Goal: Book appointment/travel/reservation

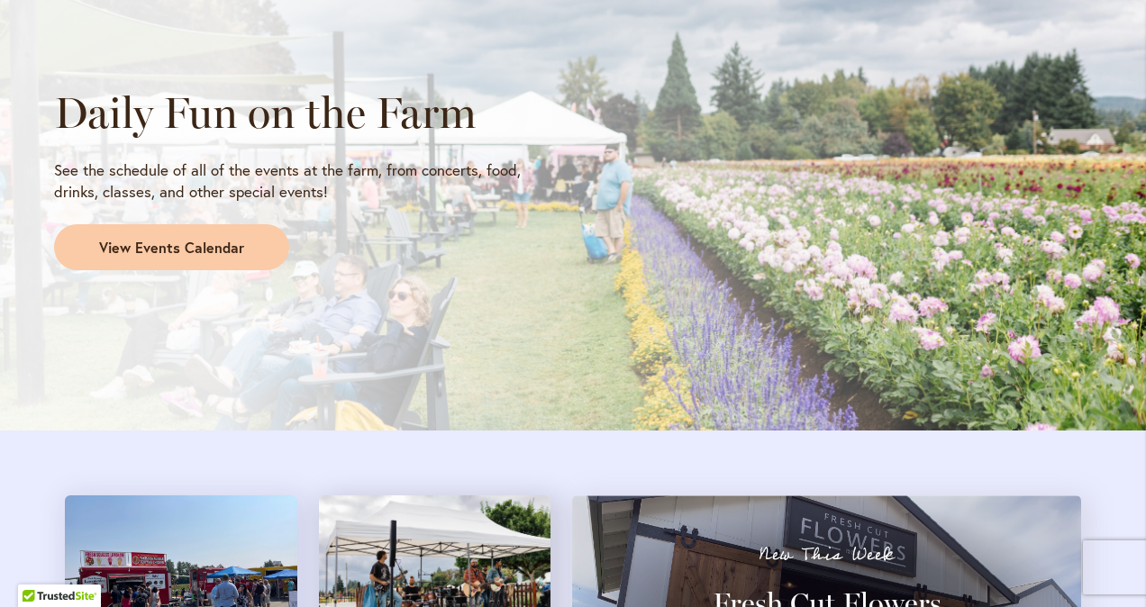
scroll to position [1562, 0]
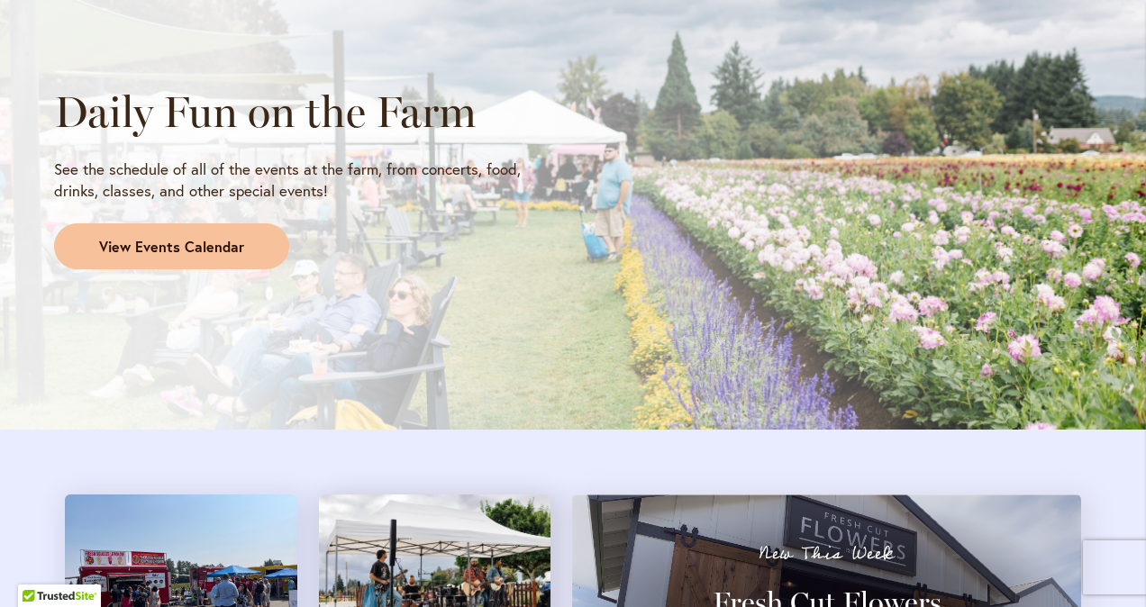
click at [214, 239] on span "View Events Calendar" at bounding box center [171, 247] width 145 height 21
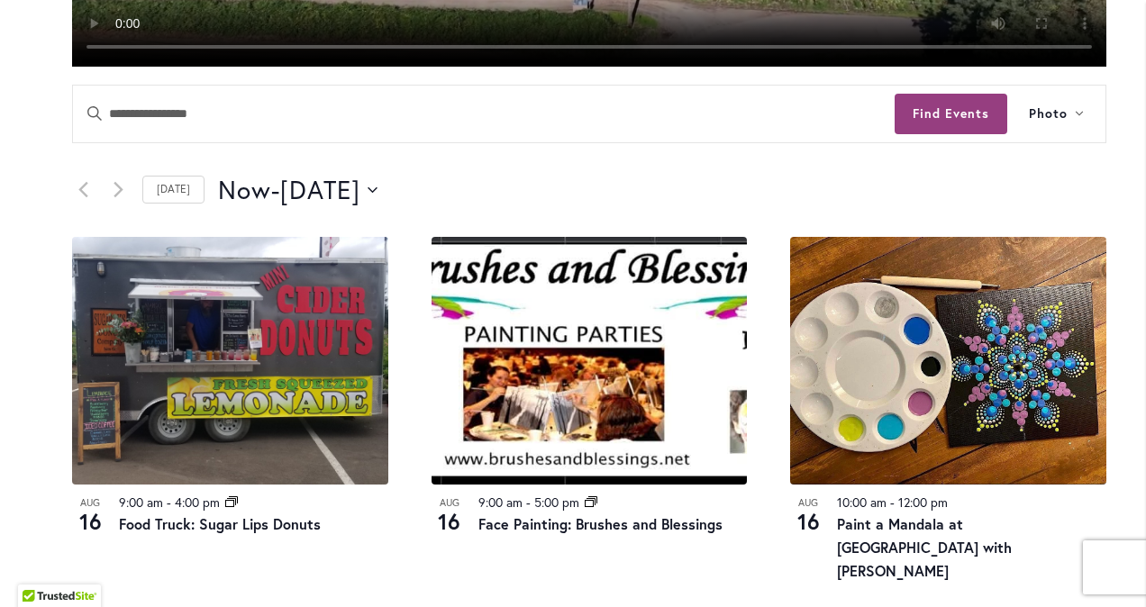
scroll to position [752, 0]
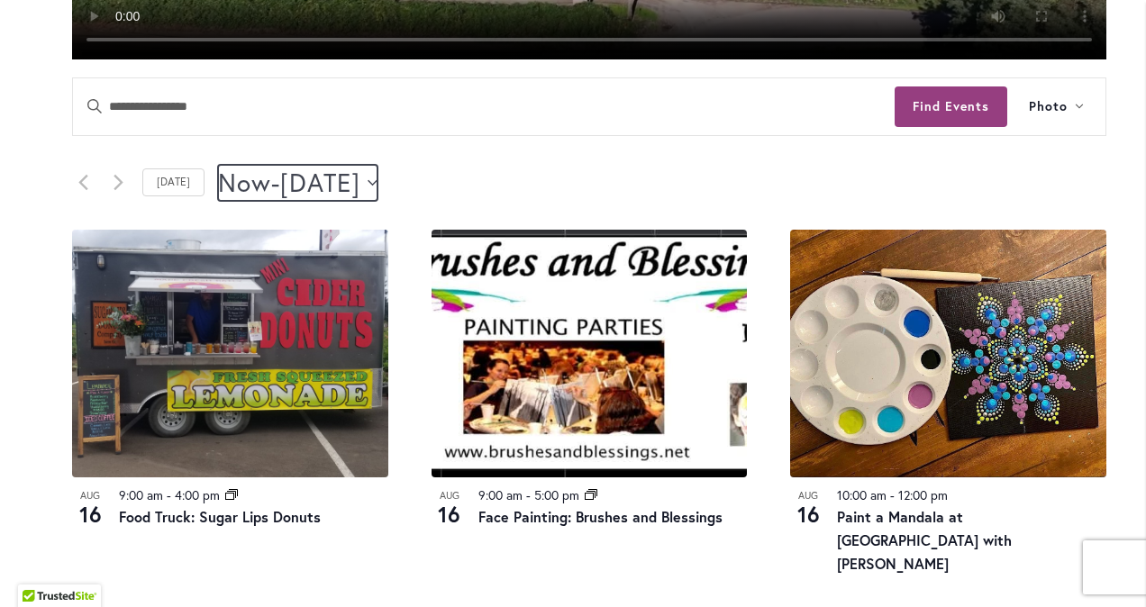
click at [378, 179] on icon "Click to toggle datepicker" at bounding box center [373, 182] width 10 height 7
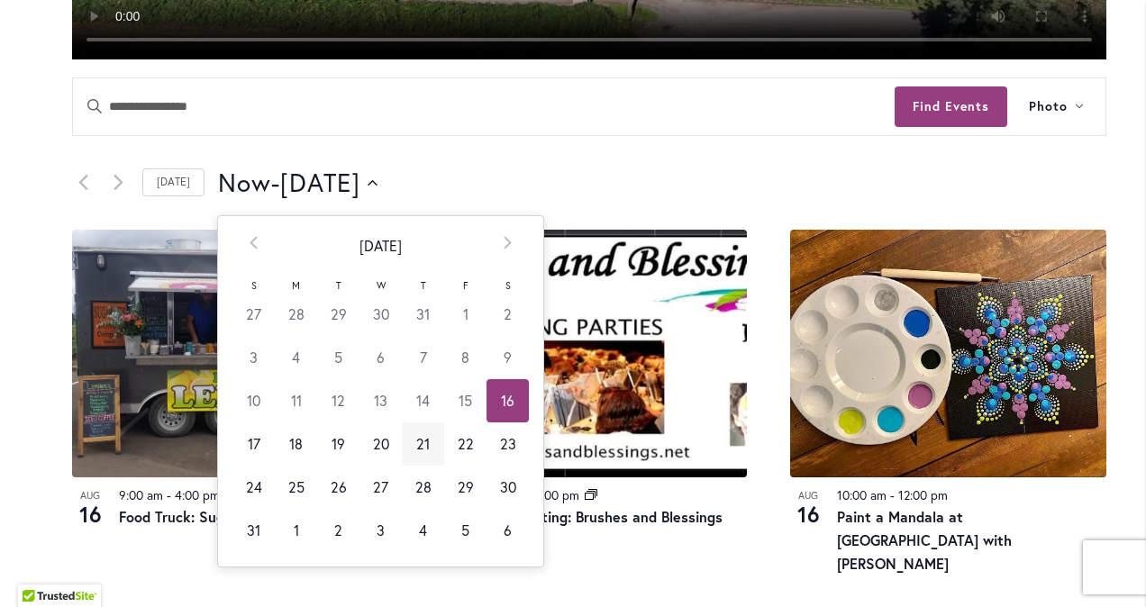
click at [418, 448] on td "21" at bounding box center [423, 444] width 42 height 43
type input "*********"
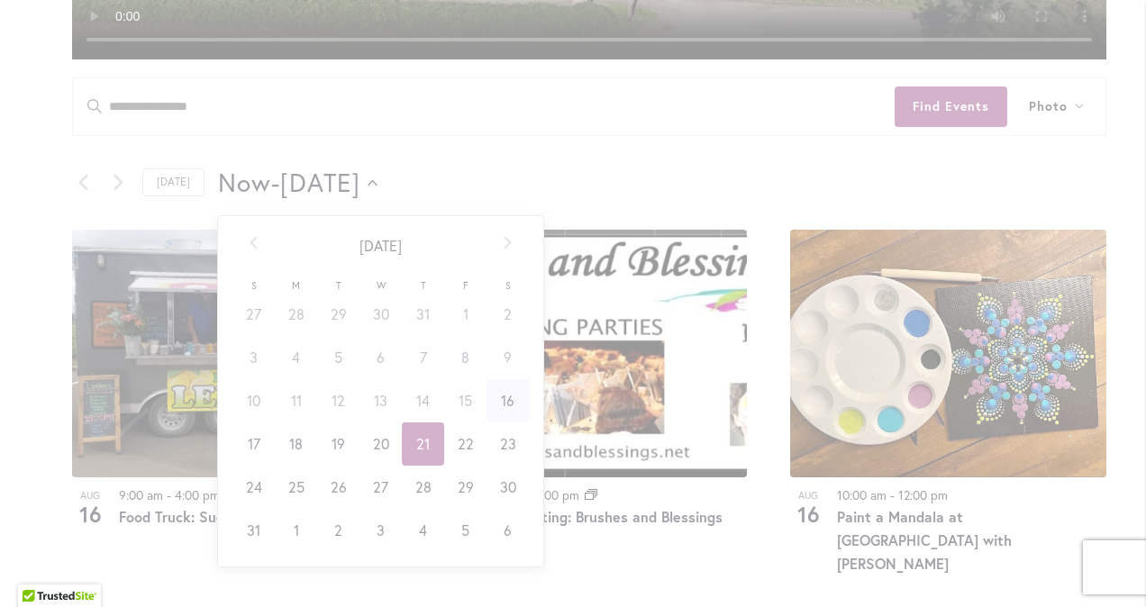
scroll to position [0, 70]
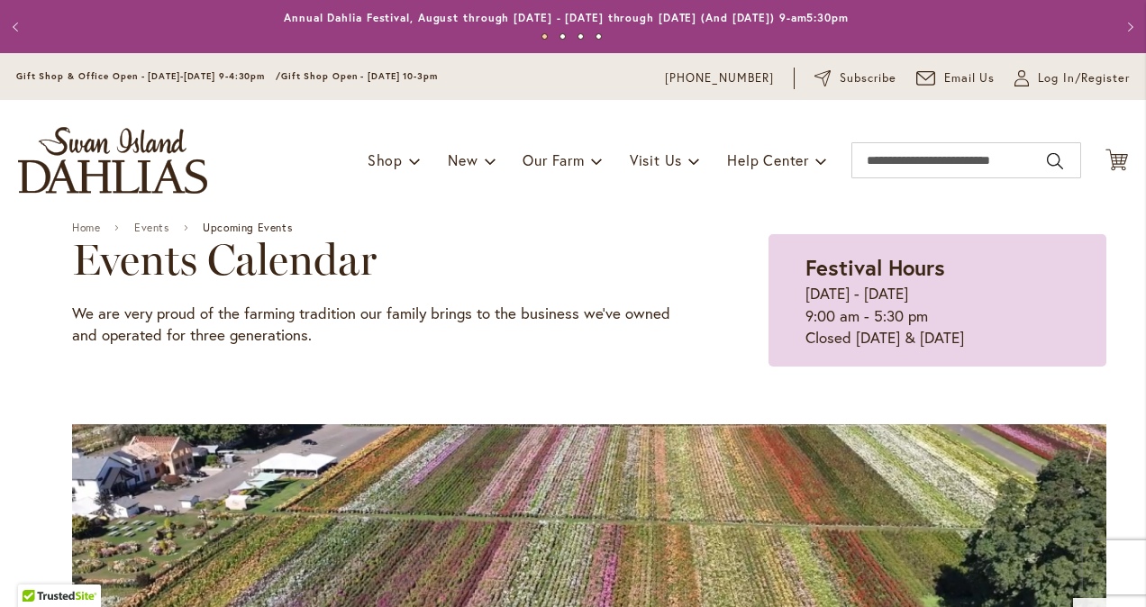
drag, startPoint x: 402, startPoint y: 122, endPoint x: 142, endPoint y: 139, distance: 260.1
click at [142, 139] on img "store logo" at bounding box center [112, 160] width 189 height 67
